Goal: Information Seeking & Learning: Learn about a topic

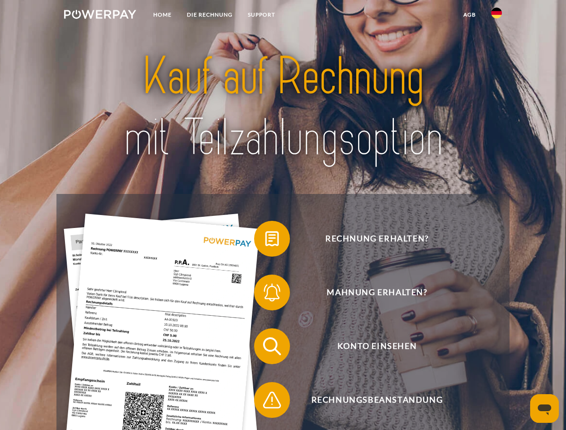
click at [100, 16] on img at bounding box center [100, 14] width 72 height 9
click at [496, 16] on img at bounding box center [496, 13] width 11 height 11
click at [469, 15] on link "agb" at bounding box center [470, 15] width 28 height 16
click at [265, 241] on span at bounding box center [258, 238] width 45 height 45
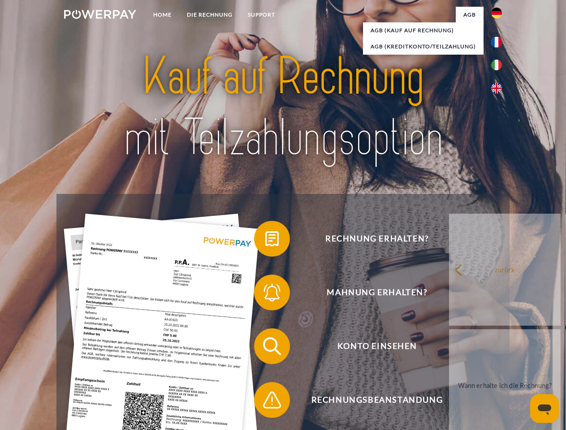
click at [265, 294] on span at bounding box center [258, 292] width 45 height 45
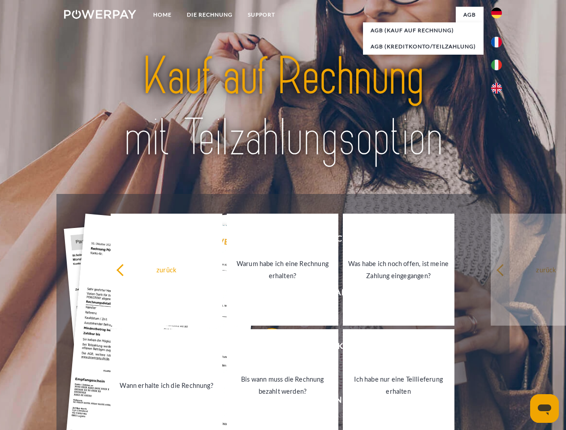
click at [265, 348] on link "Bis wann muss die Rechnung bezahlt werden?" at bounding box center [283, 385] width 112 height 112
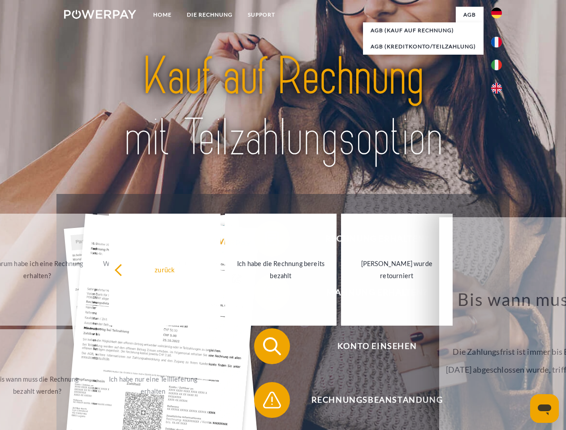
click at [265, 402] on span at bounding box center [258, 400] width 45 height 45
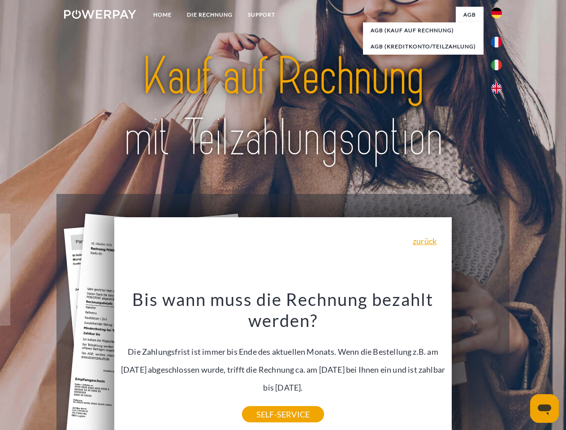
click at [544, 409] on icon "Messaging-Fenster öffnen" at bounding box center [544, 410] width 13 height 11
